Goal: Information Seeking & Learning: Find specific fact

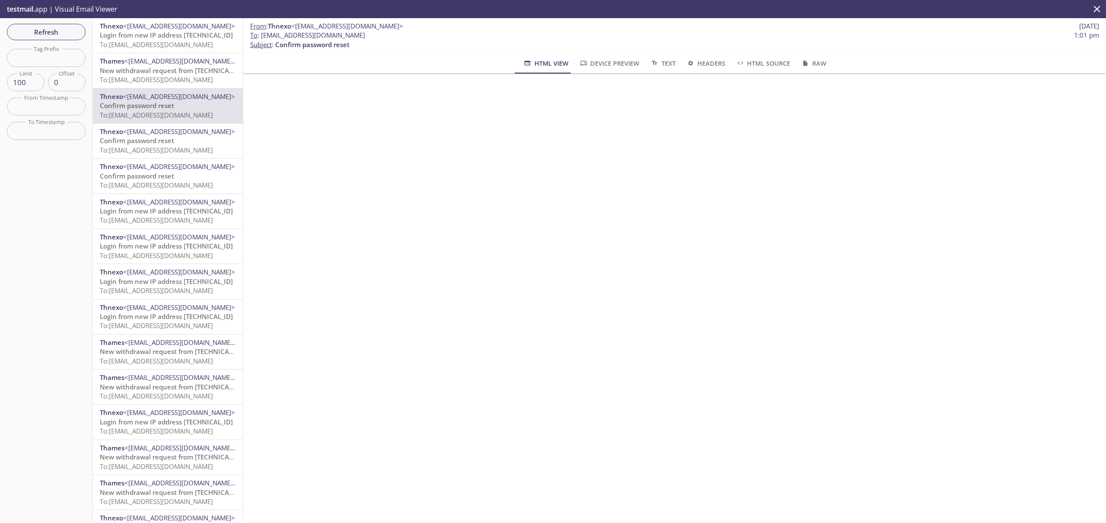
scroll to position [20, 0]
click at [67, 34] on span "Refresh" at bounding box center [46, 31] width 65 height 11
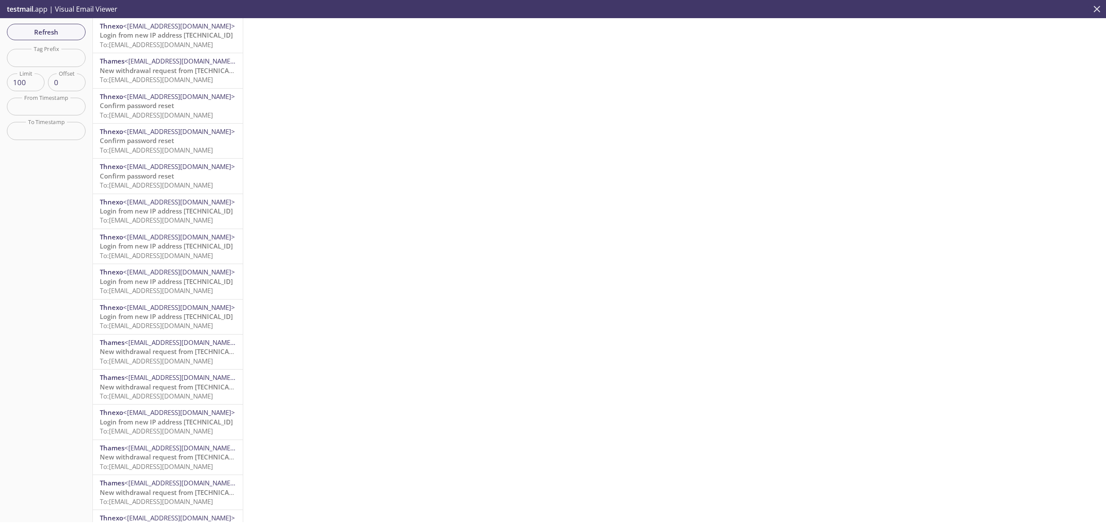
click at [1095, 9] on icon "close" at bounding box center [1096, 8] width 11 height 11
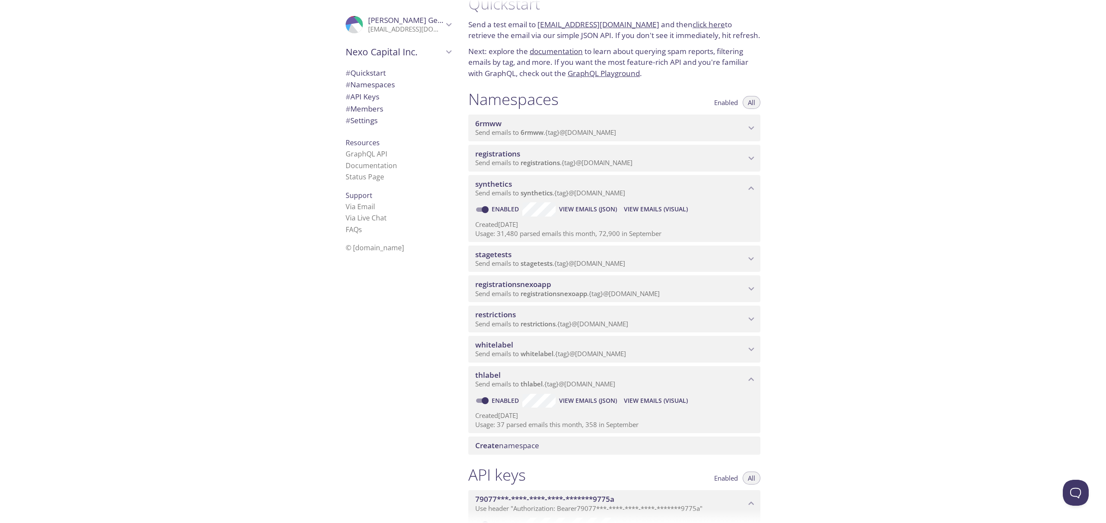
click at [658, 209] on span "View Emails (Visual)" at bounding box center [656, 209] width 64 height 10
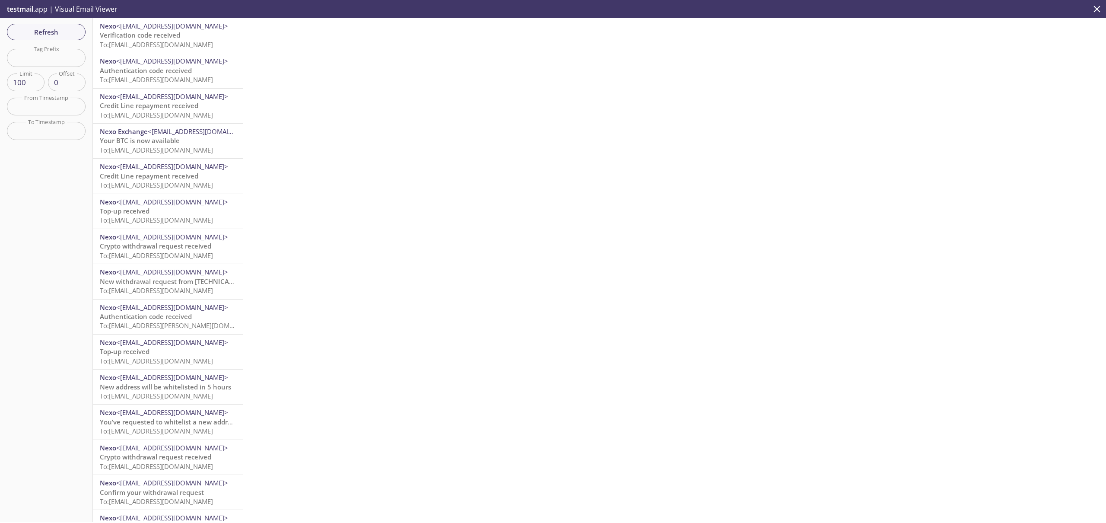
click at [209, 43] on span "To: [EMAIL_ADDRESS][DOMAIN_NAME]" at bounding box center [156, 44] width 113 height 9
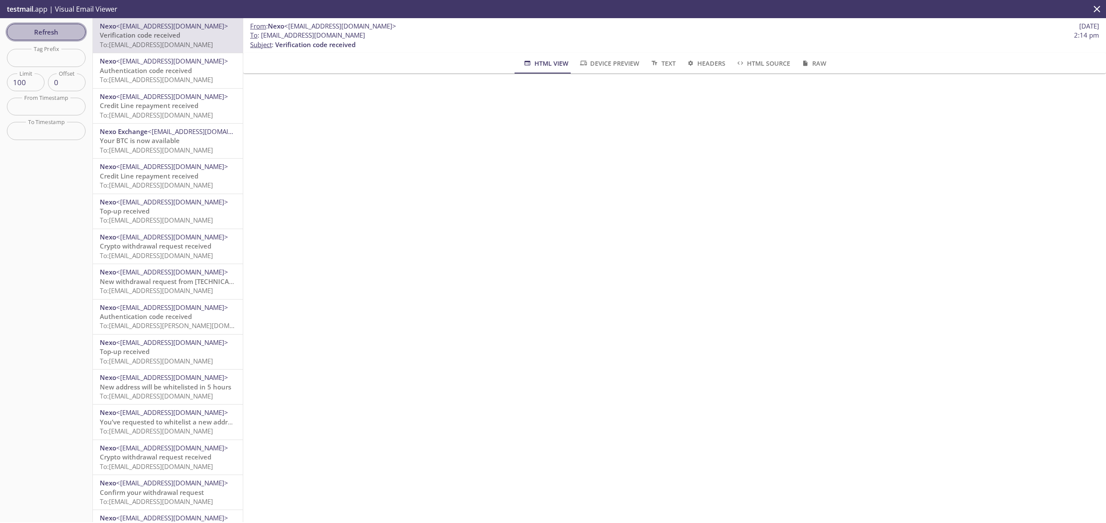
click at [71, 27] on span "Refresh" at bounding box center [46, 31] width 65 height 11
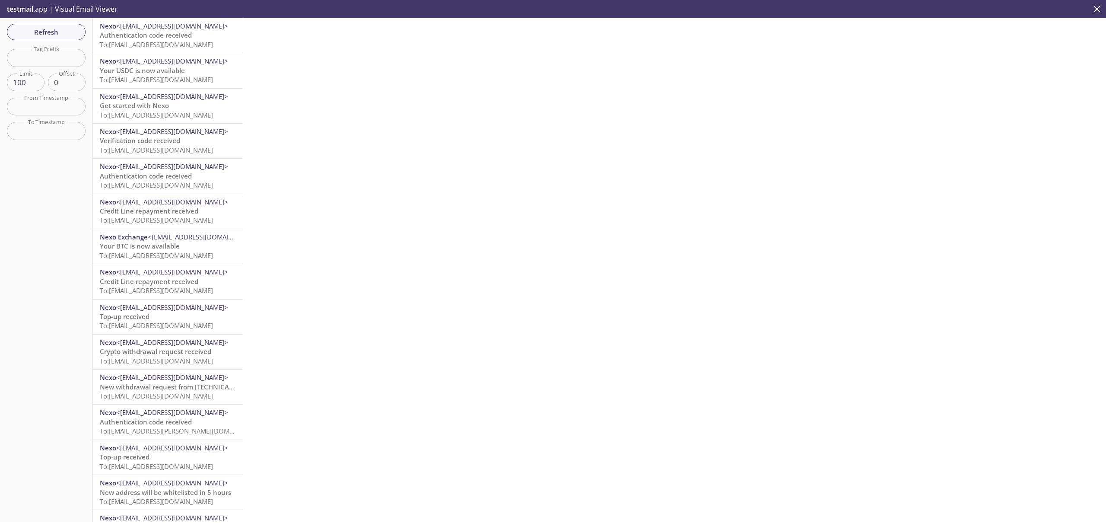
click at [171, 38] on span "Authentication code received" at bounding box center [146, 35] width 92 height 9
